Goal: Use online tool/utility

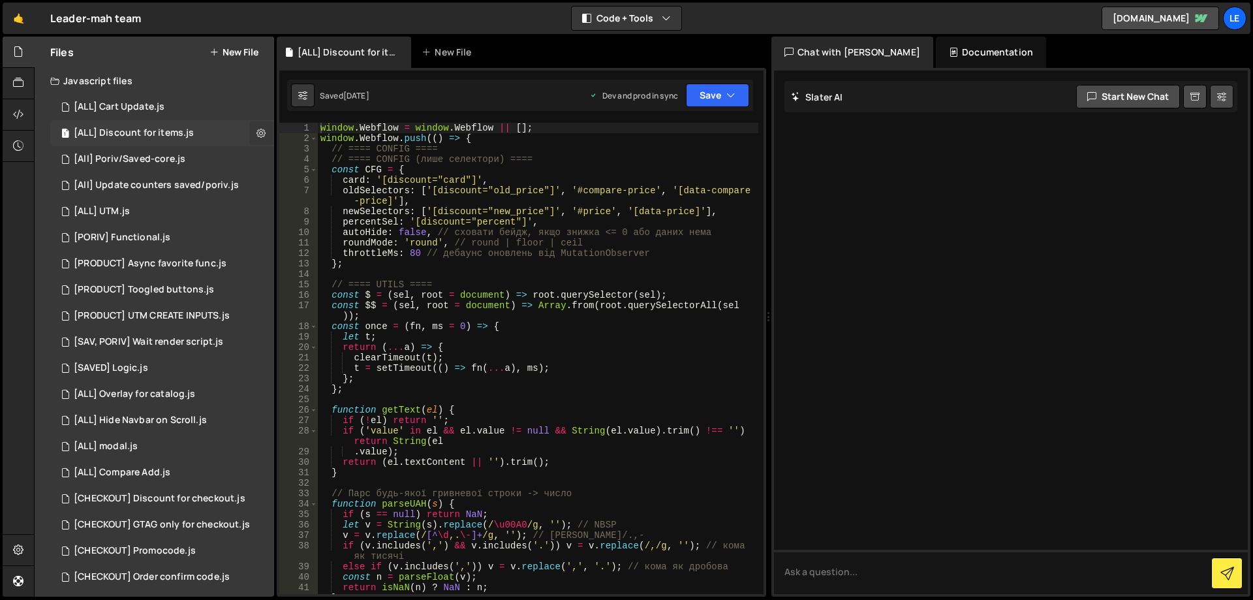
click at [256, 137] on icon at bounding box center [260, 133] width 9 height 12
type input "[ALL] Discount for items"
radio input "true"
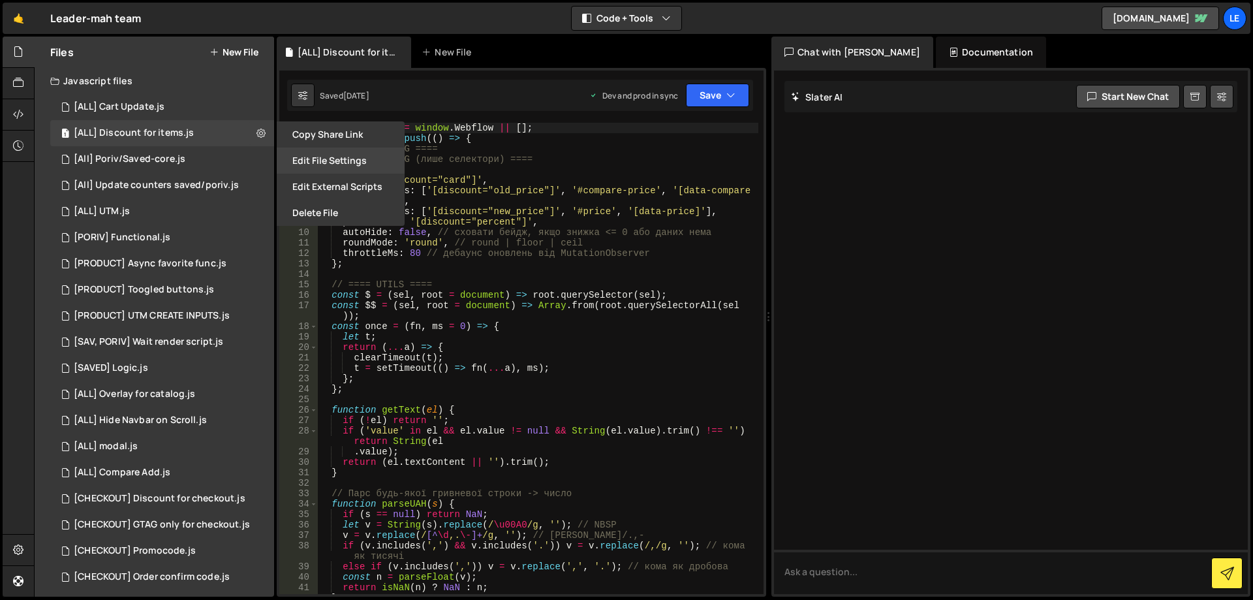
click at [332, 159] on button "Edit File Settings" at bounding box center [341, 160] width 128 height 26
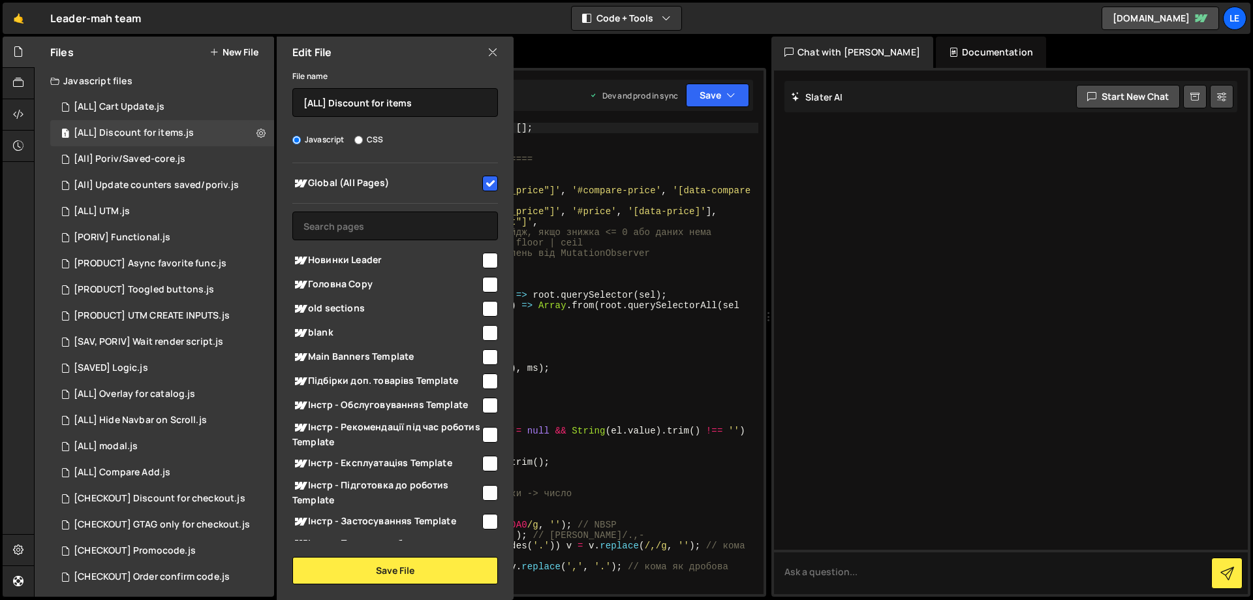
click at [491, 183] on input "checkbox" at bounding box center [490, 184] width 16 height 16
click at [482, 180] on input "checkbox" at bounding box center [490, 184] width 16 height 16
checkbox input "true"
click at [405, 566] on button "Save File" at bounding box center [395, 570] width 206 height 27
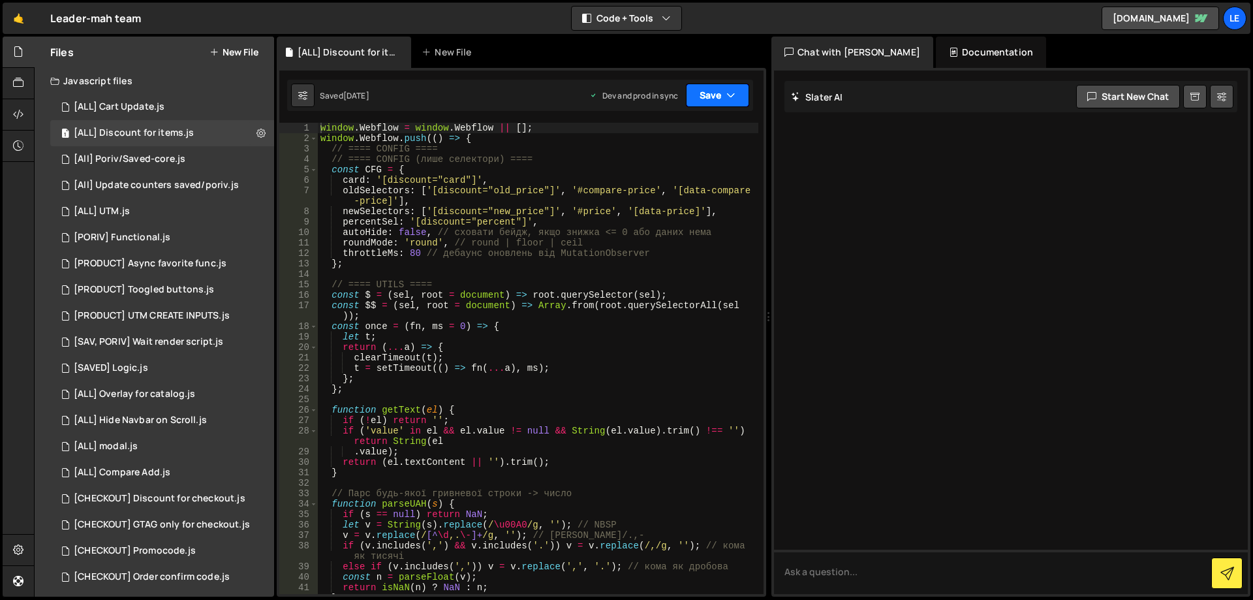
click at [726, 98] on button "Save" at bounding box center [717, 95] width 63 height 23
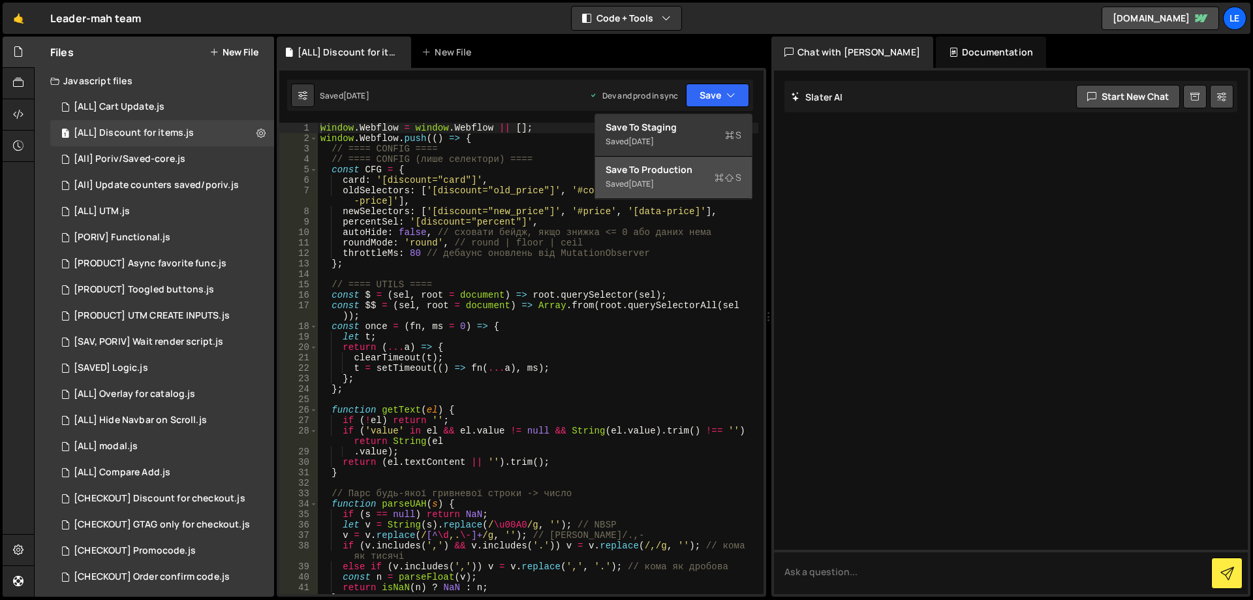
click at [694, 168] on div "Save to Production S" at bounding box center [674, 169] width 136 height 13
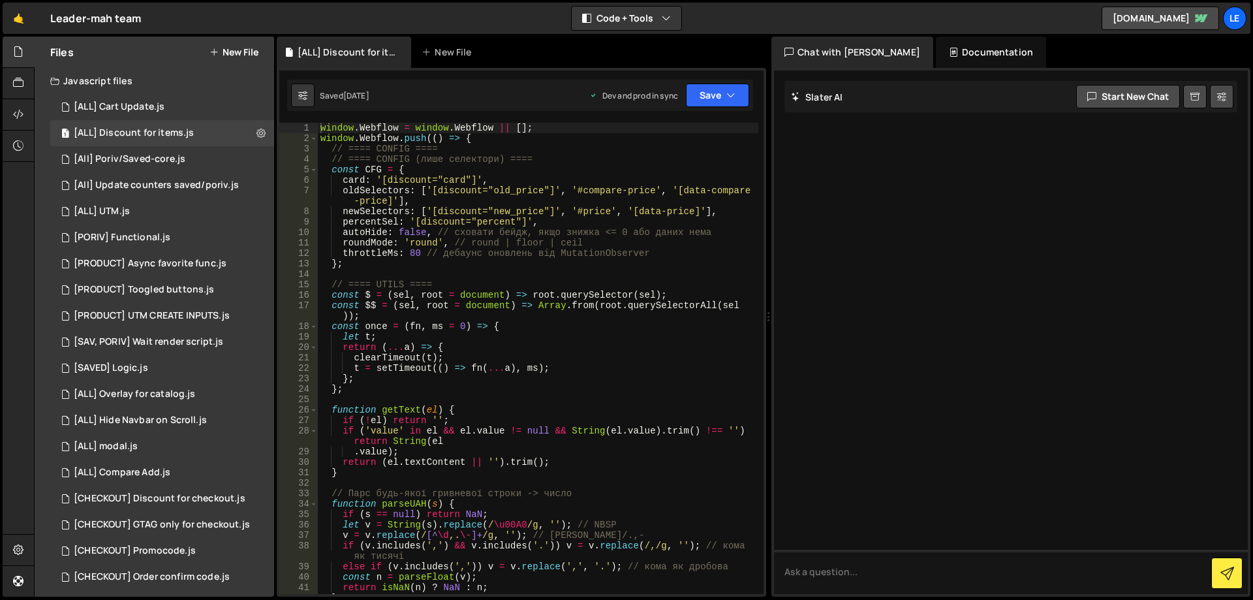
click at [399, 296] on div "window . Webflow = window . Webflow || [ ] ; window . Webflow . push (( ) => { …" at bounding box center [538, 369] width 441 height 492
click at [425, 296] on div "window . Webflow = window . Webflow || [ ] ; window . Webflow . push (( ) => { …" at bounding box center [538, 369] width 441 height 492
click at [643, 295] on div "window . Webflow = window . Webflow || [ ] ; window . Webflow . push (( ) => { …" at bounding box center [538, 369] width 441 height 492
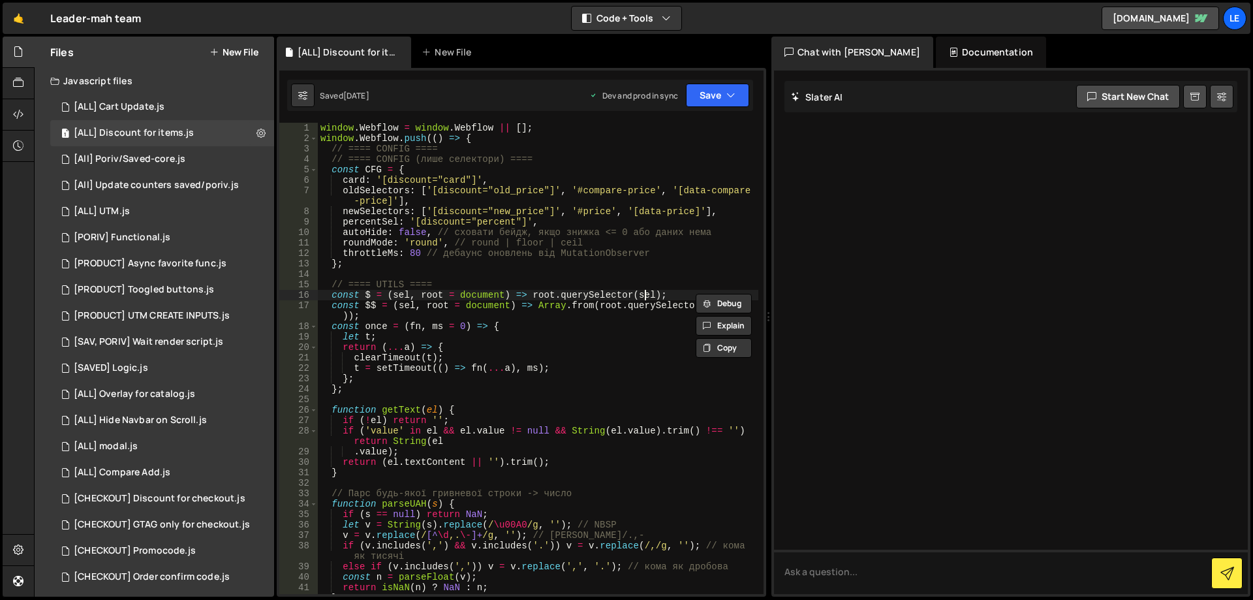
click at [643, 295] on div "window . Webflow = window . Webflow || [ ] ; window . Webflow . push (( ) => { …" at bounding box center [538, 369] width 441 height 492
click at [610, 294] on div "window . Webflow = window . Webflow || [ ] ; window . Webflow . push (( ) => { …" at bounding box center [538, 369] width 441 height 492
click at [545, 294] on div "window . Webflow = window . Webflow || [ ] ; window . Webflow . push (( ) => { …" at bounding box center [538, 369] width 441 height 492
click at [544, 294] on div "window . Webflow = window . Webflow || [ ] ; window . Webflow . push (( ) => { …" at bounding box center [538, 369] width 441 height 492
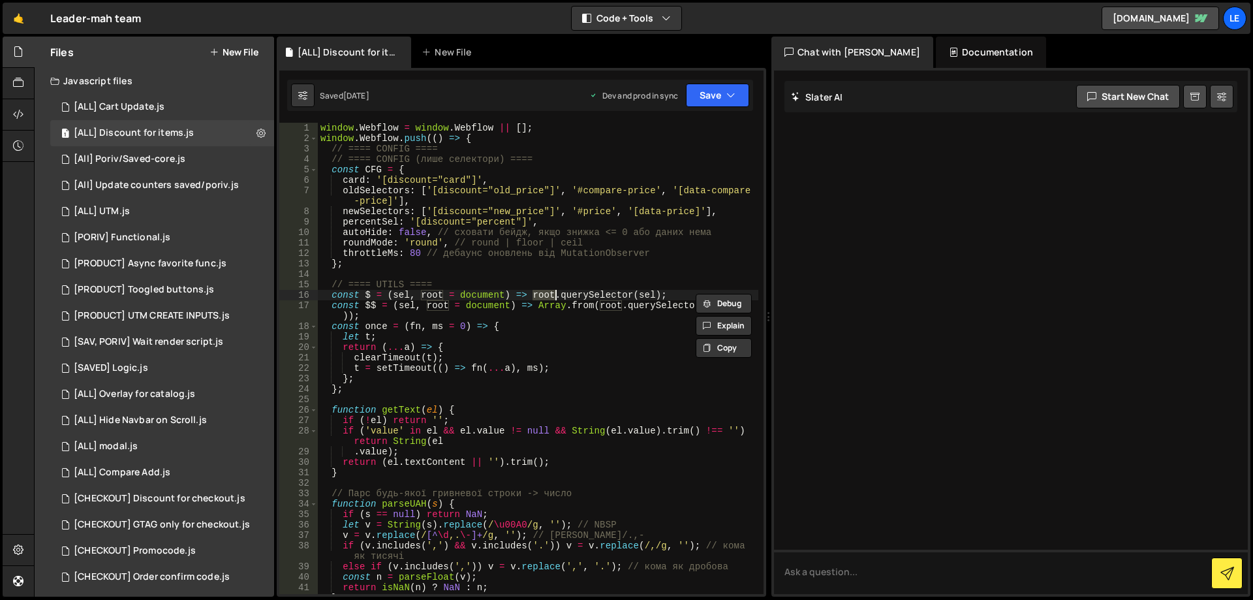
click at [595, 335] on div "window . Webflow = window . Webflow || [ ] ; window . Webflow . push (( ) => { …" at bounding box center [538, 369] width 441 height 492
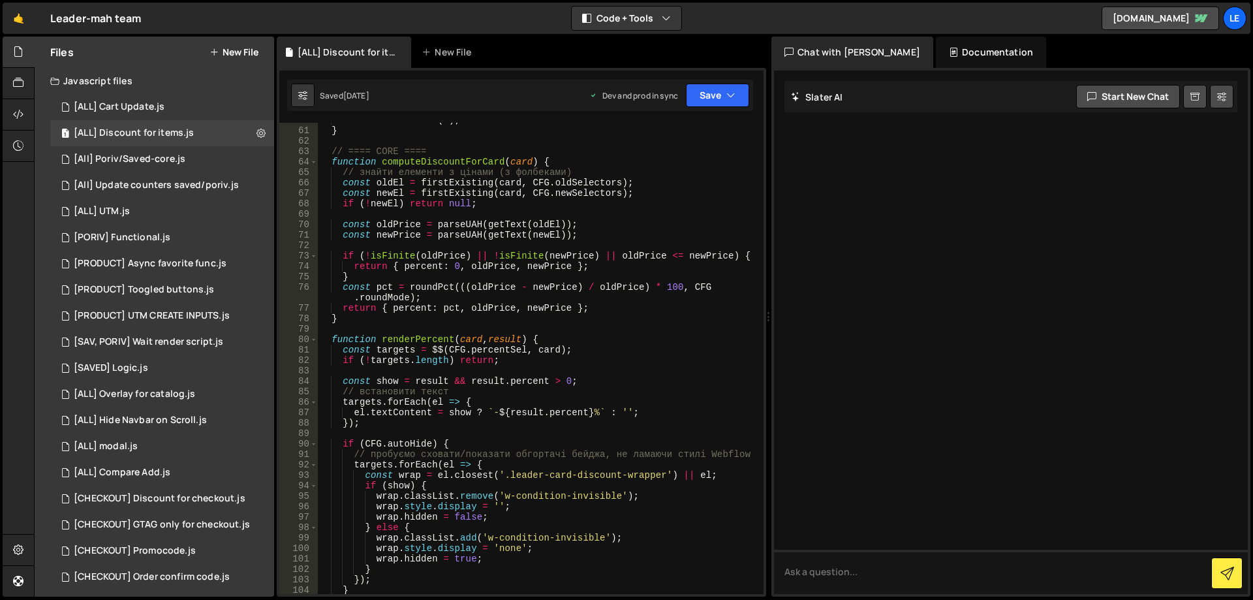
scroll to position [666, 0]
click at [407, 342] on div "return Math . round ( x ) ; } // ==== CORE ==== function computeDiscountForCard…" at bounding box center [538, 361] width 441 height 492
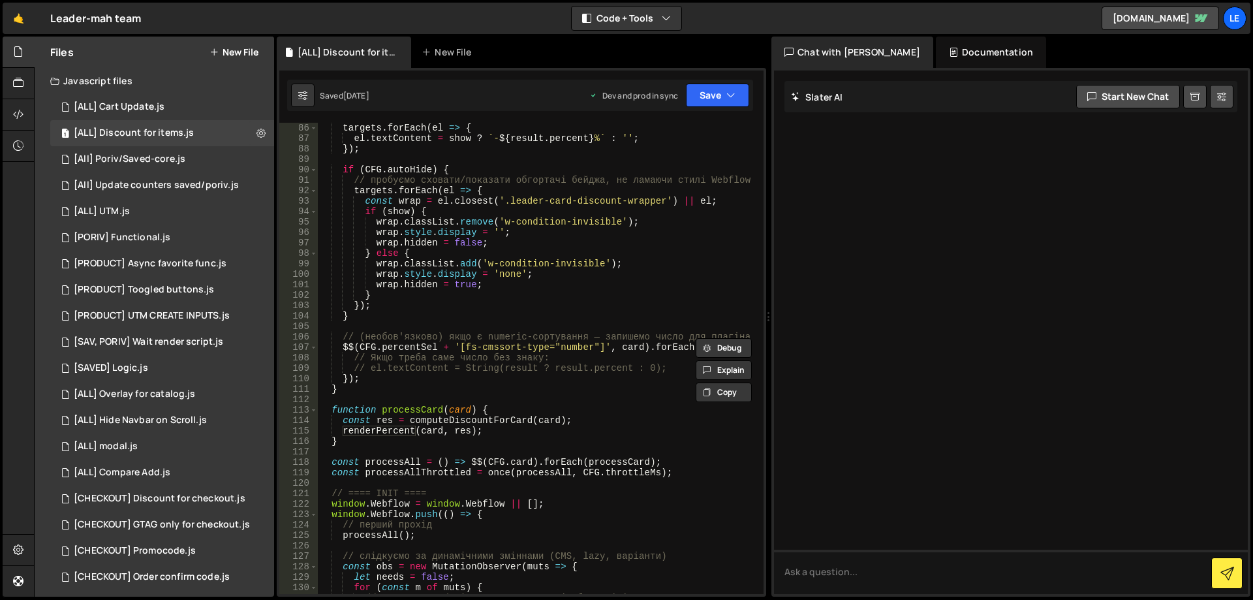
scroll to position [705, 0]
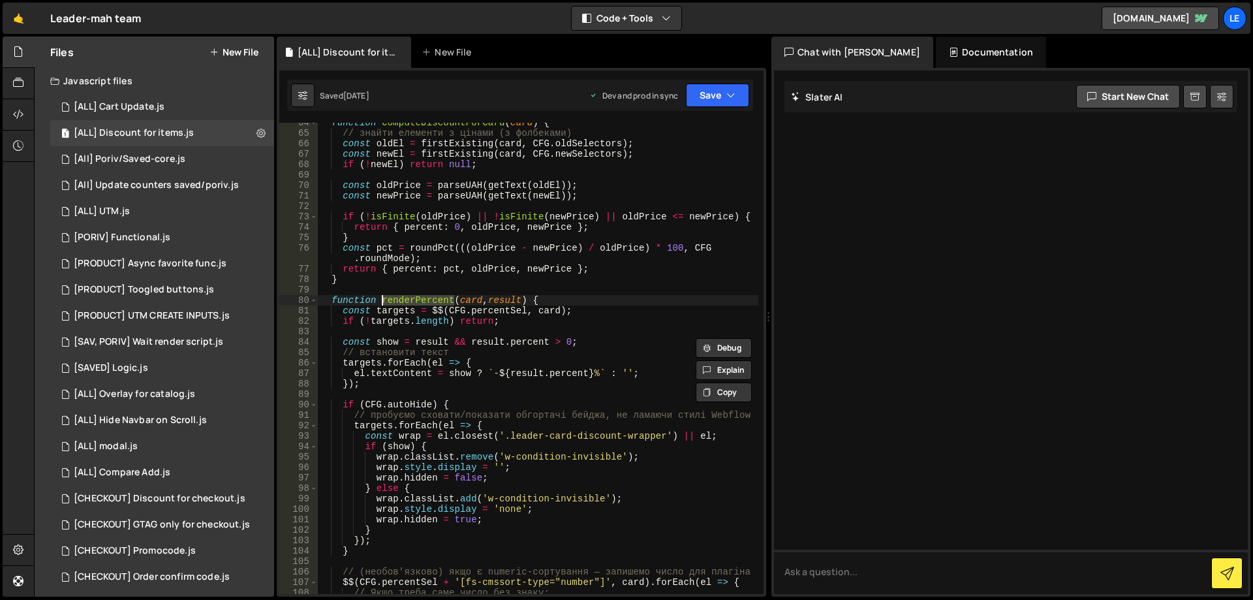
click at [418, 295] on div "function computeDiscountForCard ( card ) { // знайти елементи з цінами (з фолбе…" at bounding box center [538, 358] width 441 height 471
click at [418, 295] on div "function computeDiscountForCard ( card ) { // знайти елементи з цінами (з фолбе…" at bounding box center [538, 363] width 441 height 492
click at [416, 299] on div "function computeDiscountForCard ( card ) { // знайти елементи з цінами (з фолбе…" at bounding box center [538, 358] width 441 height 471
click at [416, 299] on div "function computeDiscountForCard ( card ) { // знайти елементи з цінами (з фолбе…" at bounding box center [538, 363] width 441 height 492
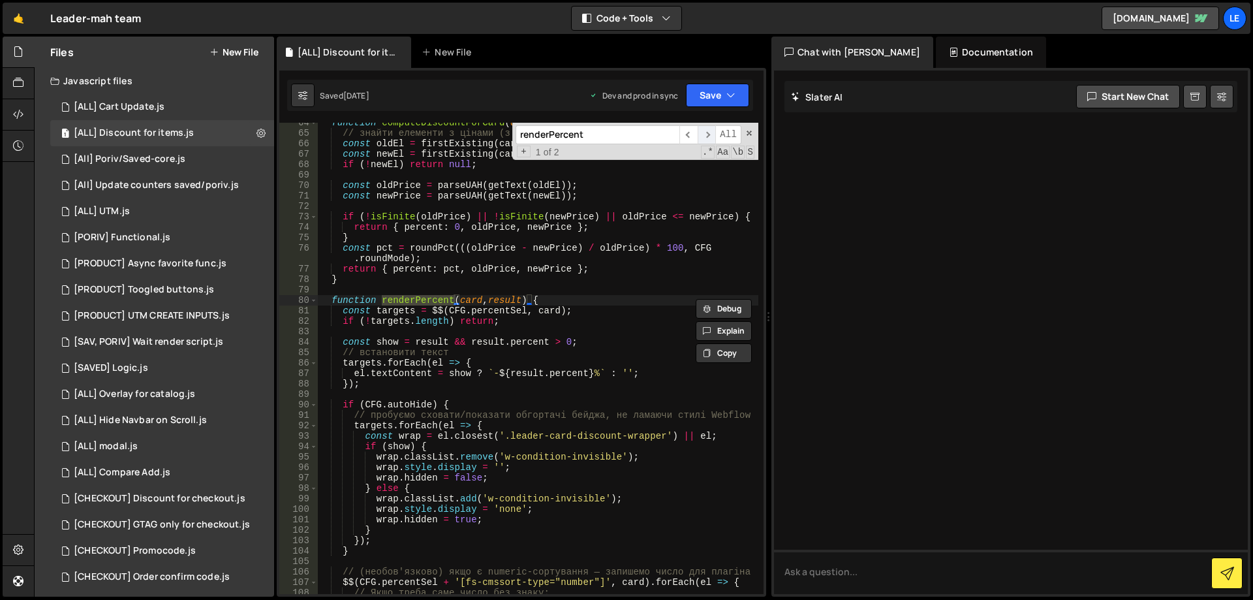
click at [708, 138] on span "​" at bounding box center [707, 134] width 18 height 19
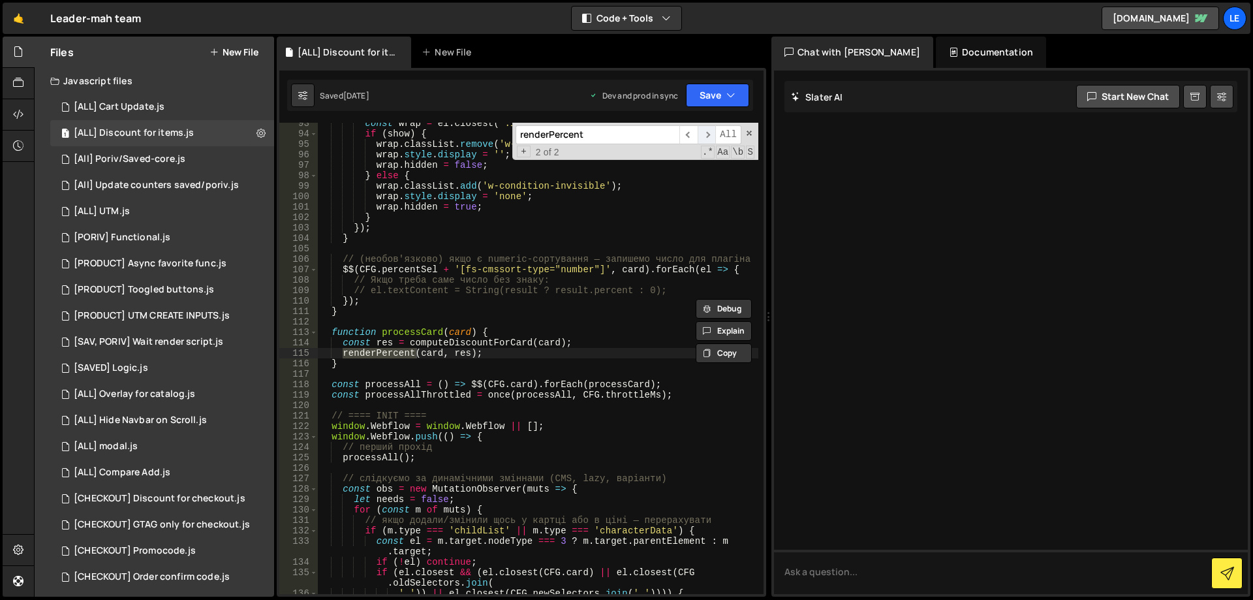
scroll to position [1017, 0]
click at [468, 343] on div "const wrap = el . closest ( '.leader-card-discount-wrapper' ) || el ; if ( show…" at bounding box center [538, 364] width 441 height 492
click at [418, 333] on div "const wrap = el . closest ( '.leader-card-discount-wrapper' ) || el ; if ( show…" at bounding box center [538, 364] width 441 height 492
type textarea "function processCard(card) {"
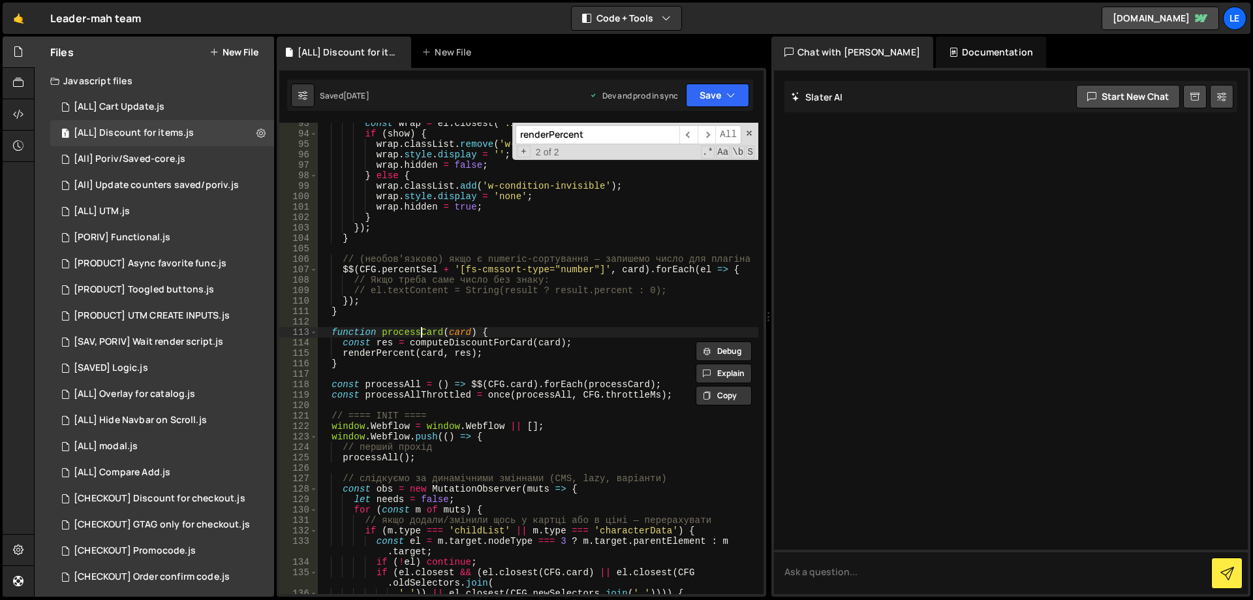
click at [418, 333] on div "const wrap = el . closest ( '.leader-card-discount-wrapper' ) || el ; if ( show…" at bounding box center [538, 364] width 441 height 492
click at [594, 140] on input "renderPercent" at bounding box center [598, 134] width 164 height 19
paste input "processCard"
type input "processCard"
click at [709, 133] on span "​" at bounding box center [707, 134] width 18 height 19
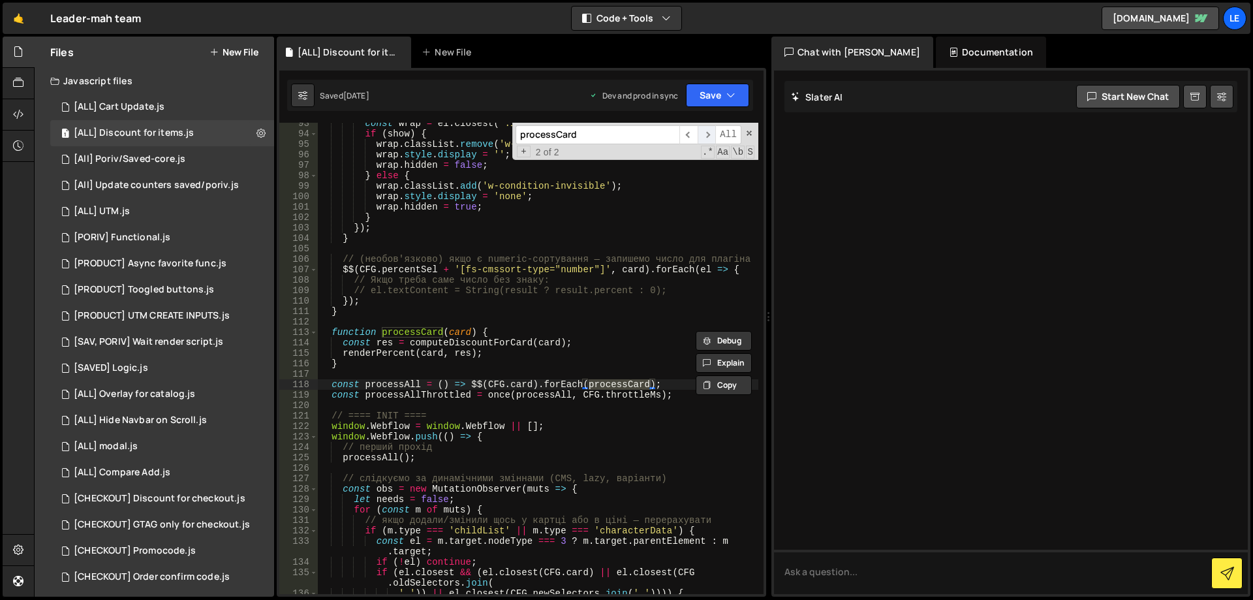
click at [709, 133] on span "​" at bounding box center [707, 134] width 18 height 19
click at [705, 132] on span "​" at bounding box center [707, 134] width 18 height 19
click at [401, 380] on div "const wrap = el . closest ( '.leader-card-discount-wrapper' ) || el ; if ( show…" at bounding box center [538, 364] width 441 height 492
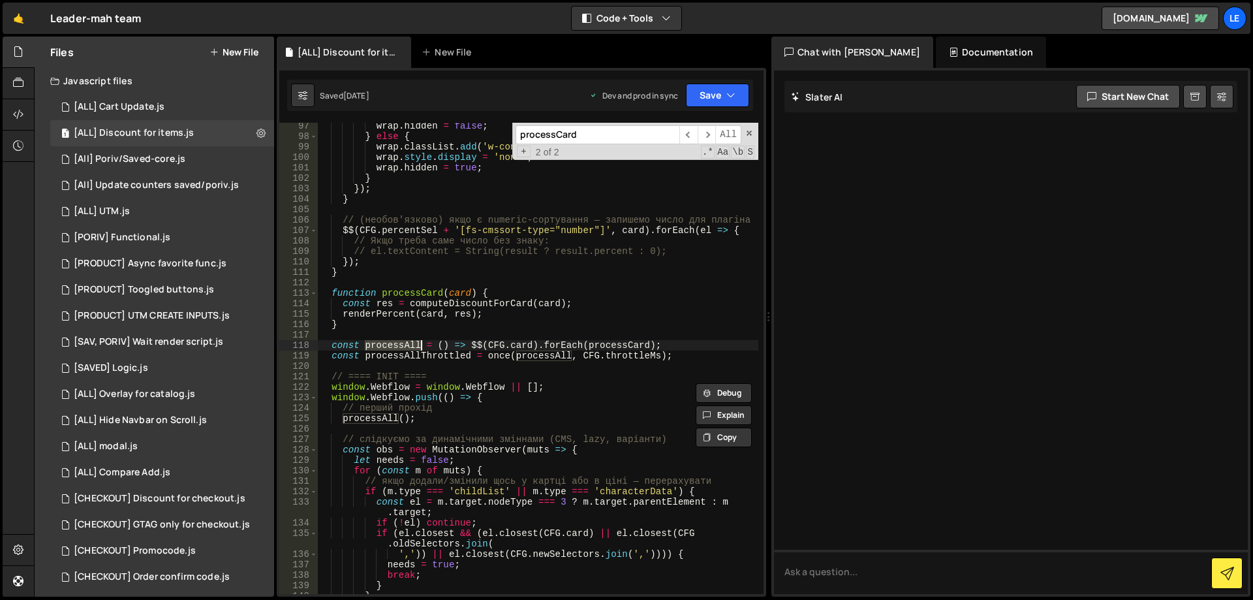
scroll to position [1096, 0]
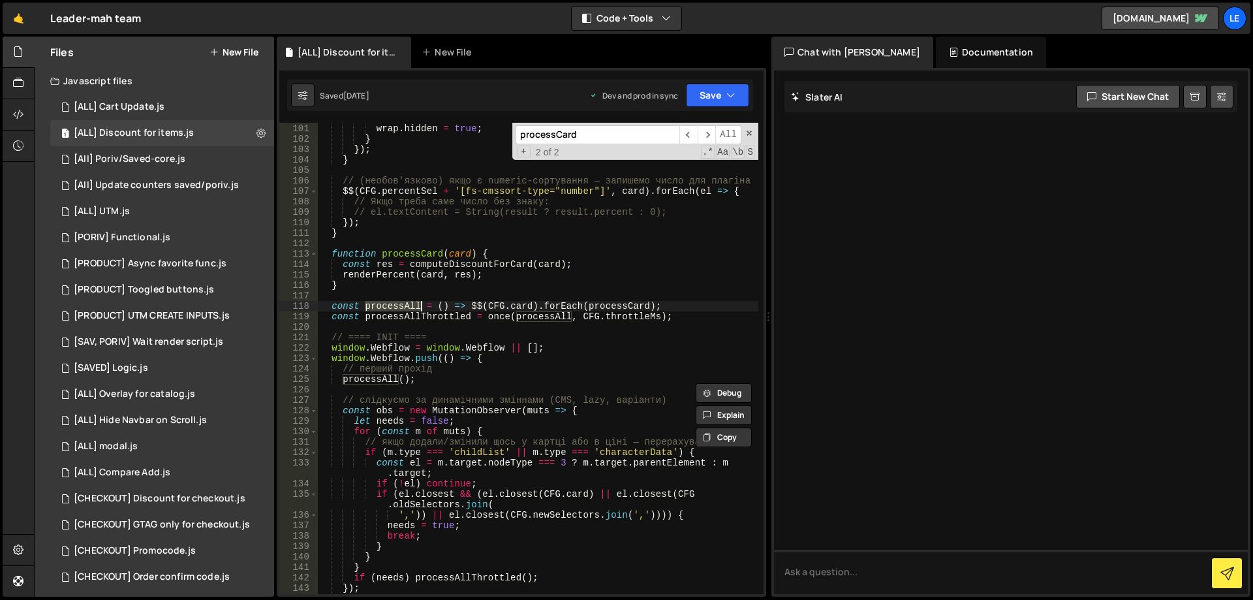
click at [457, 264] on div "wrap . style . display = 'none' ; wrap . hidden = true ; } }) ; } // (необов'яз…" at bounding box center [538, 364] width 441 height 503
type textarea "const res = computeDiscountForCard(card);"
click at [457, 264] on div "wrap . style . display = 'none' ; wrap . hidden = true ; } }) ; } // (необов'яз…" at bounding box center [538, 364] width 441 height 503
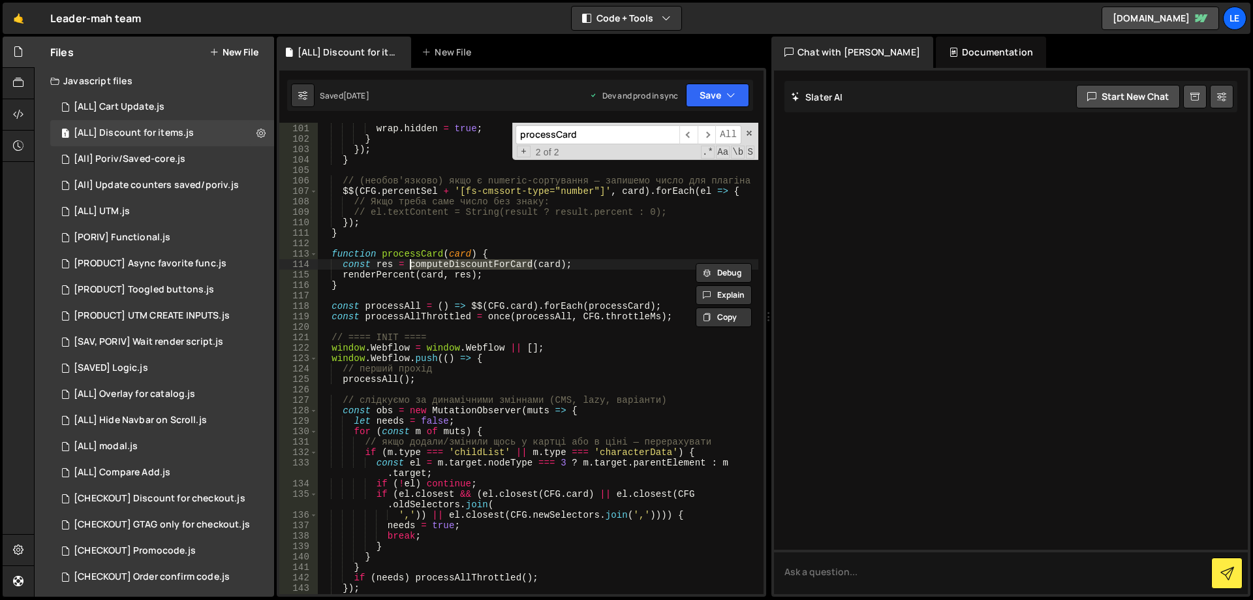
click at [600, 129] on input "processCard" at bounding box center [598, 134] width 164 height 19
paste input "computeDiscountFor"
type input "computeDiscountForCard"
click at [711, 135] on span "​" at bounding box center [707, 134] width 18 height 19
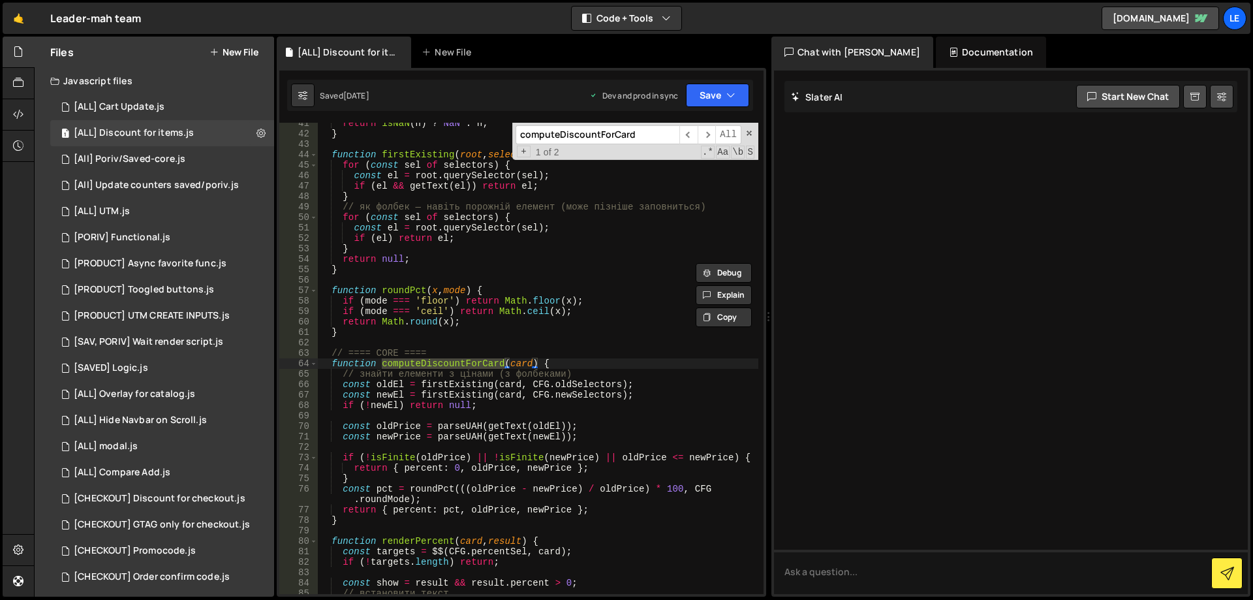
click at [747, 138] on div "computeDiscountForCard ​ ​ All Replace All + 1 of 2 .* Aa \b S" at bounding box center [635, 141] width 246 height 37
click at [748, 137] on span at bounding box center [749, 133] width 9 height 9
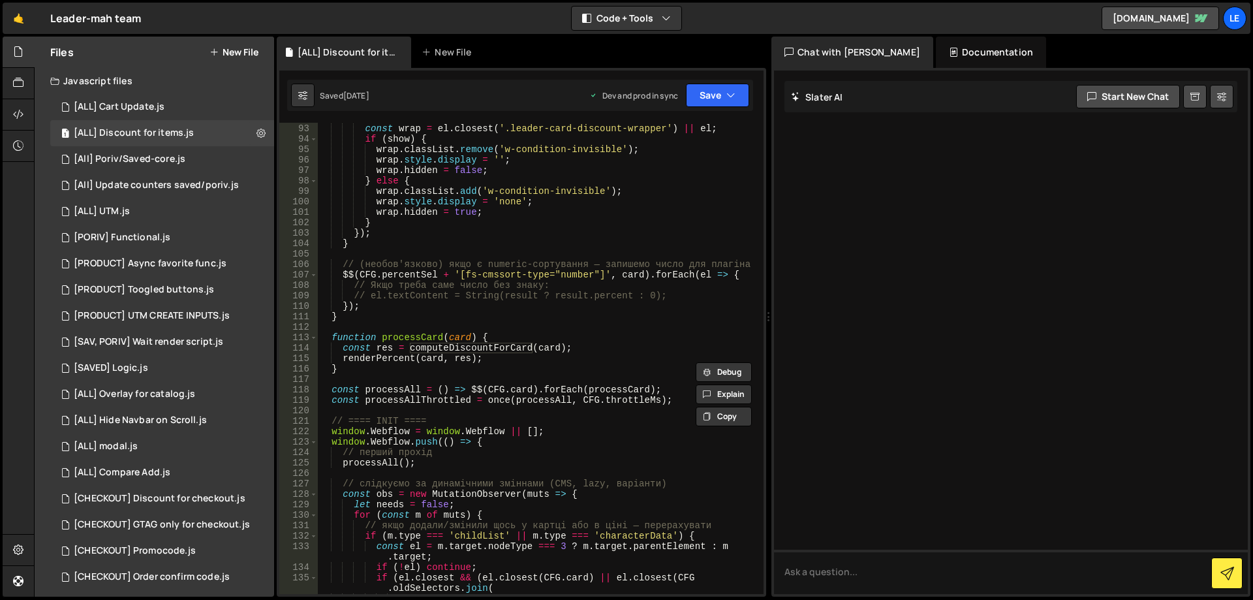
scroll to position [1012, 0]
click at [302, 389] on div "118" at bounding box center [298, 389] width 39 height 10
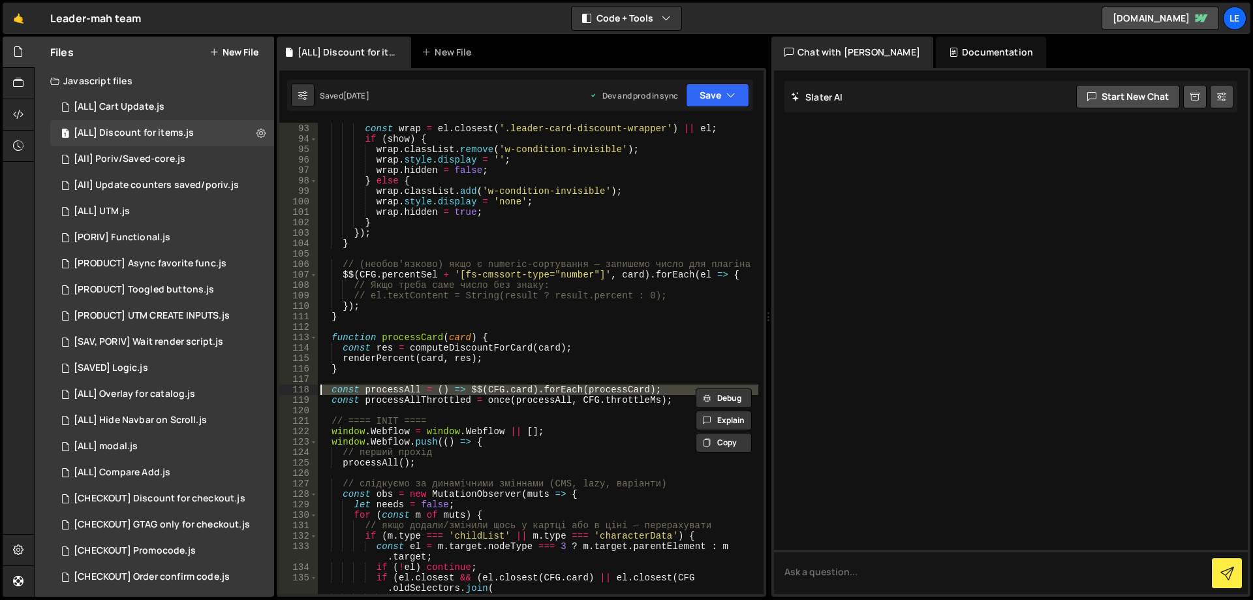
click at [593, 272] on div "targets . forEach ( el => { const wrap = el . closest ( '.leader-card-discount-…" at bounding box center [538, 359] width 441 height 492
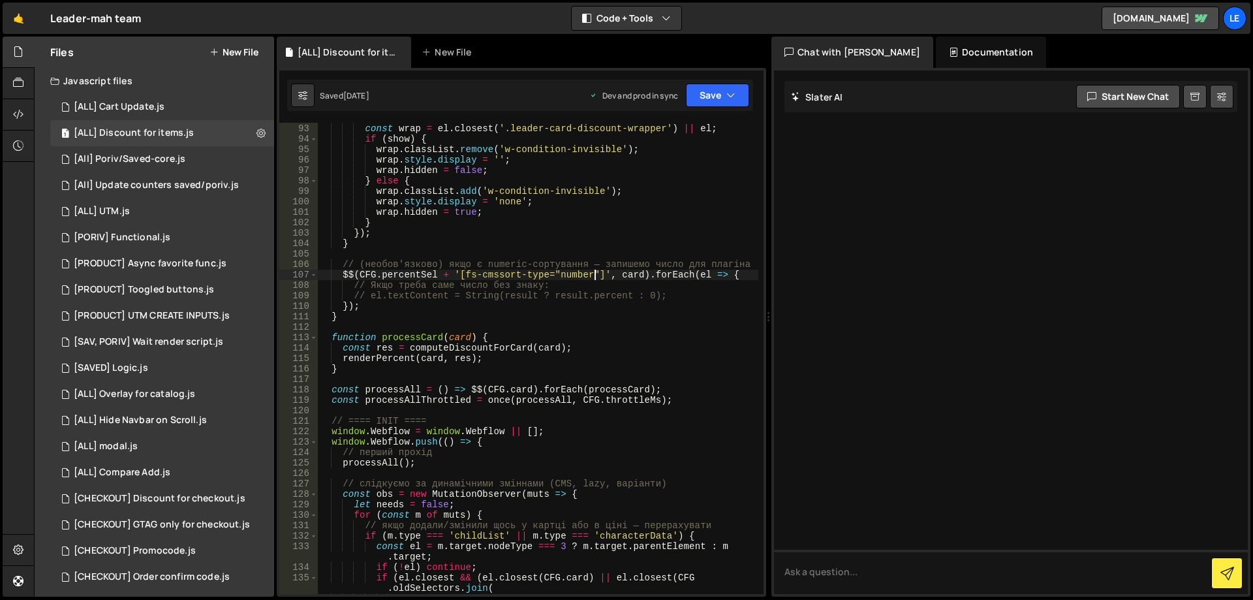
type textarea "});"
